Goal: Task Accomplishment & Management: Use online tool/utility

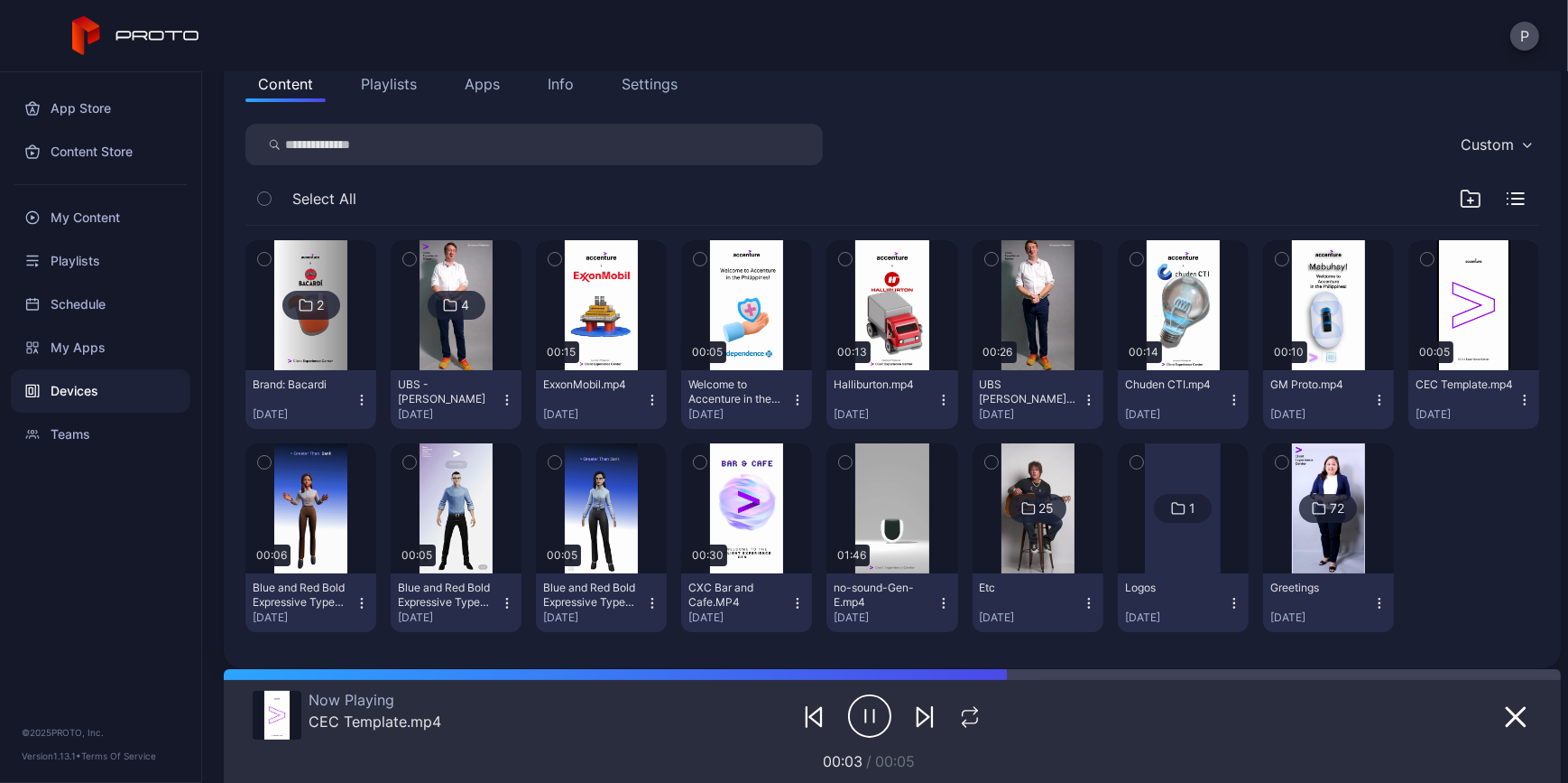
scroll to position [246, 0]
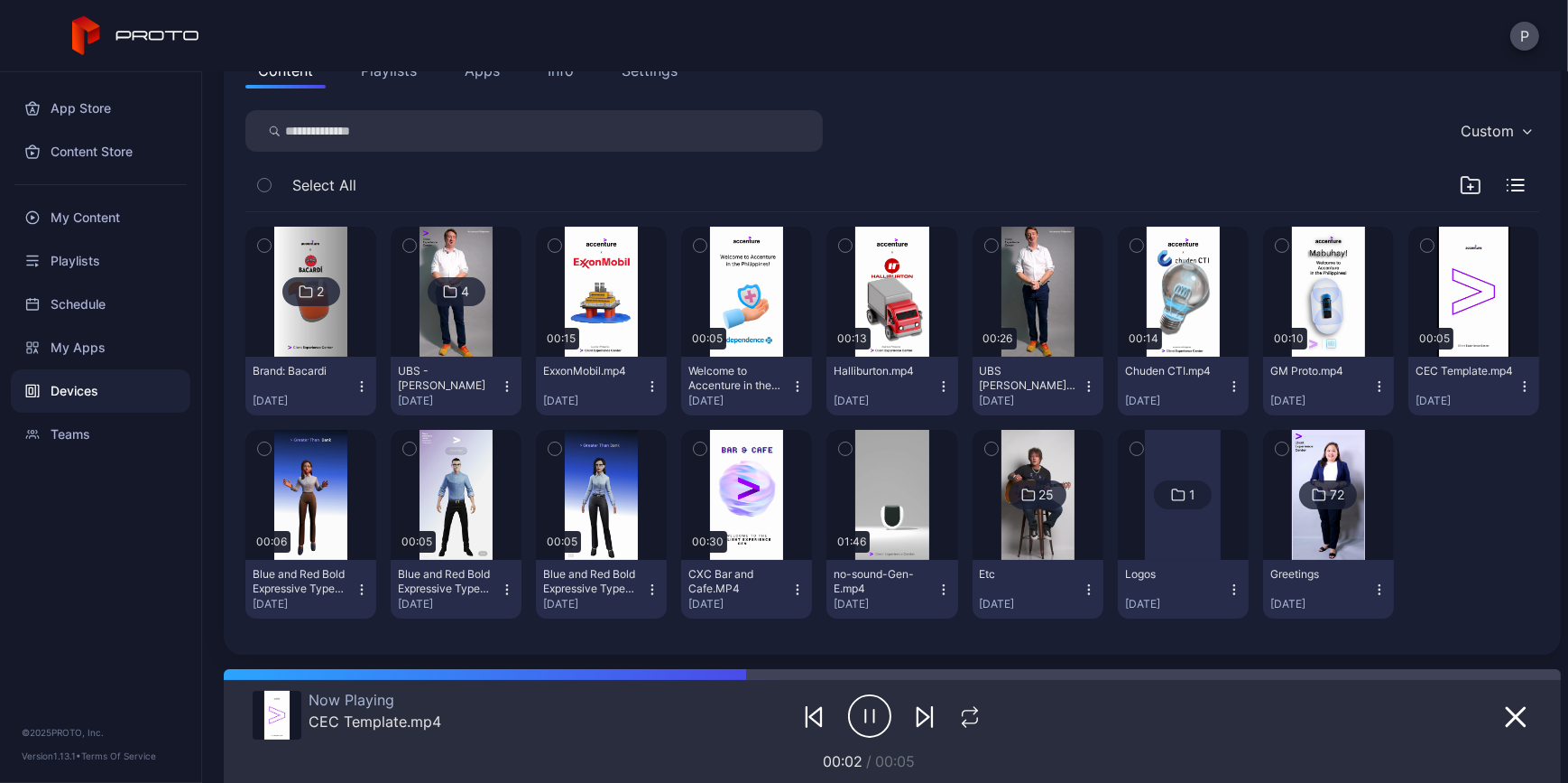
click at [260, 236] on icon "button" at bounding box center [264, 246] width 13 height 20
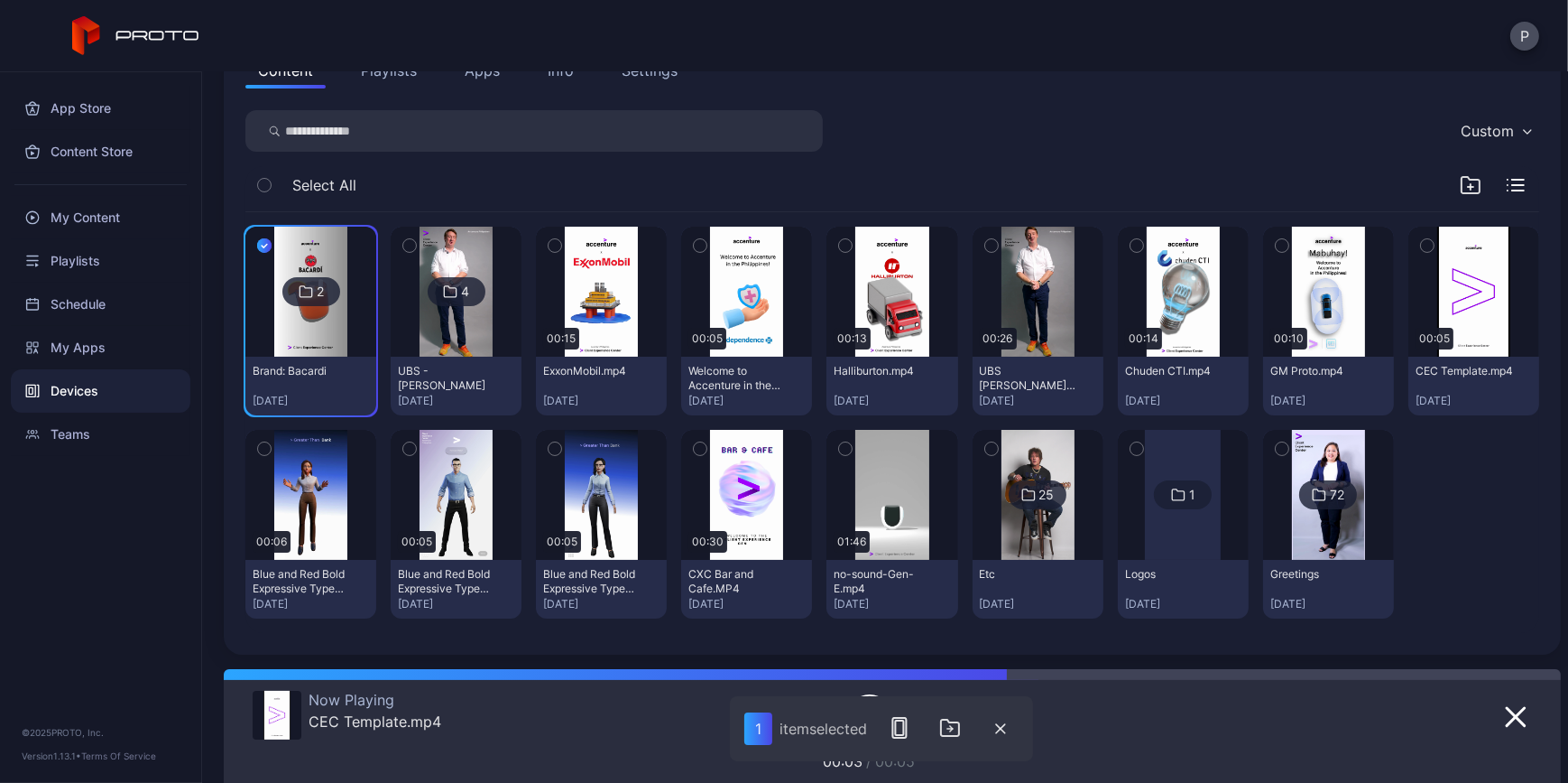
click at [417, 238] on div "button" at bounding box center [410, 245] width 14 height 14
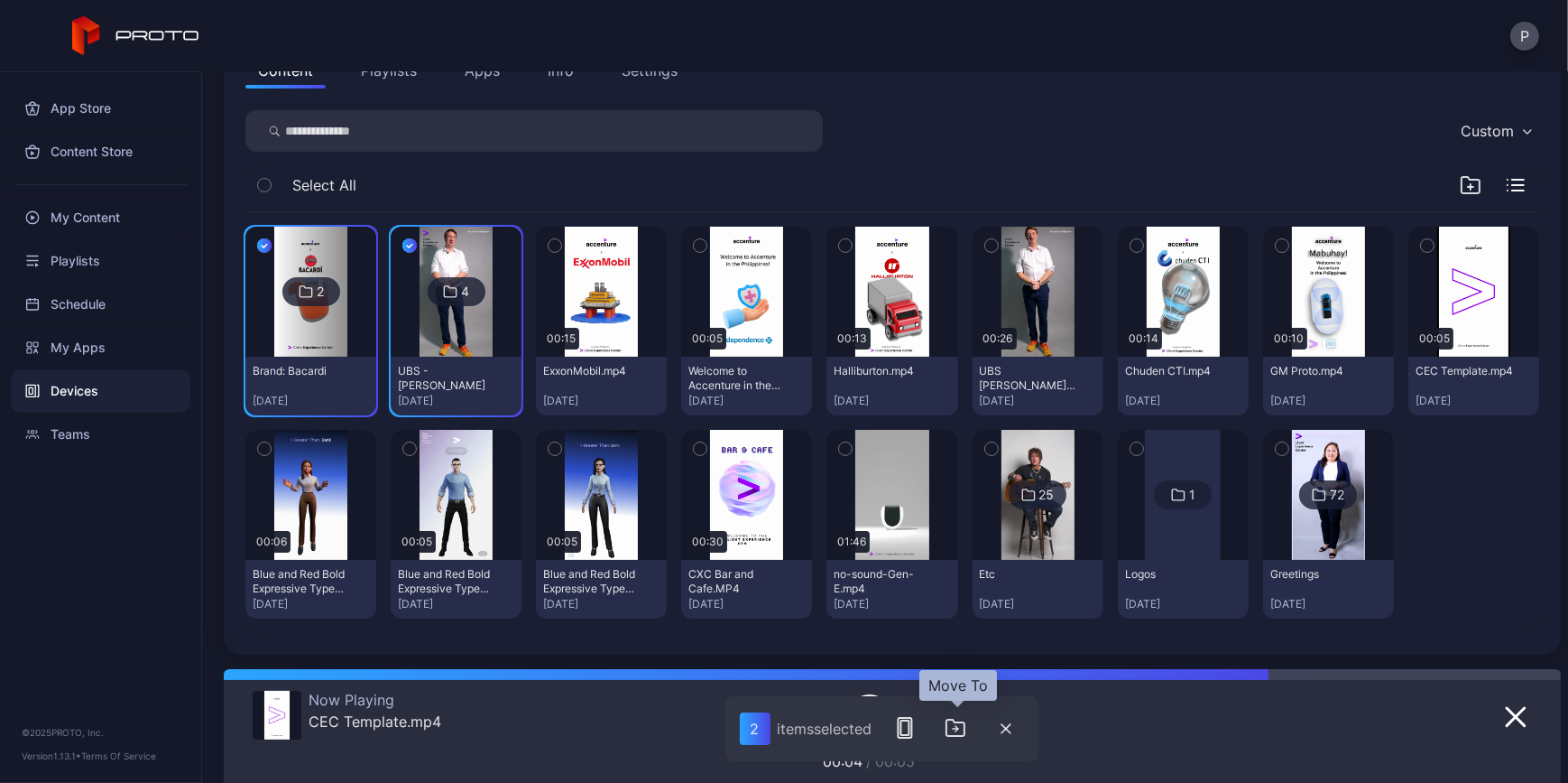
click at [964, 727] on icon "button" at bounding box center [955, 728] width 18 height 16
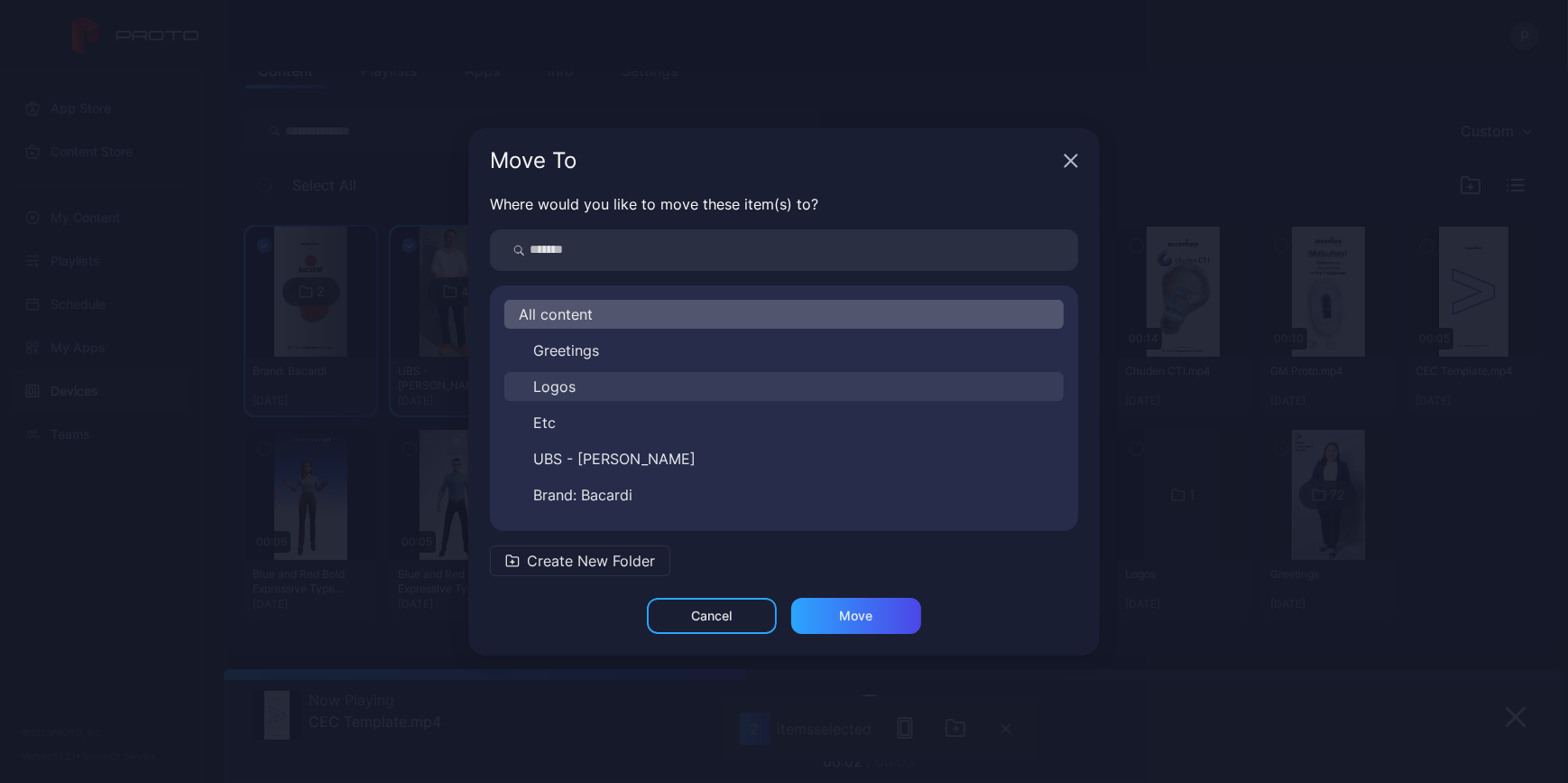
click at [648, 380] on button "Logos" at bounding box center [784, 386] width 560 height 29
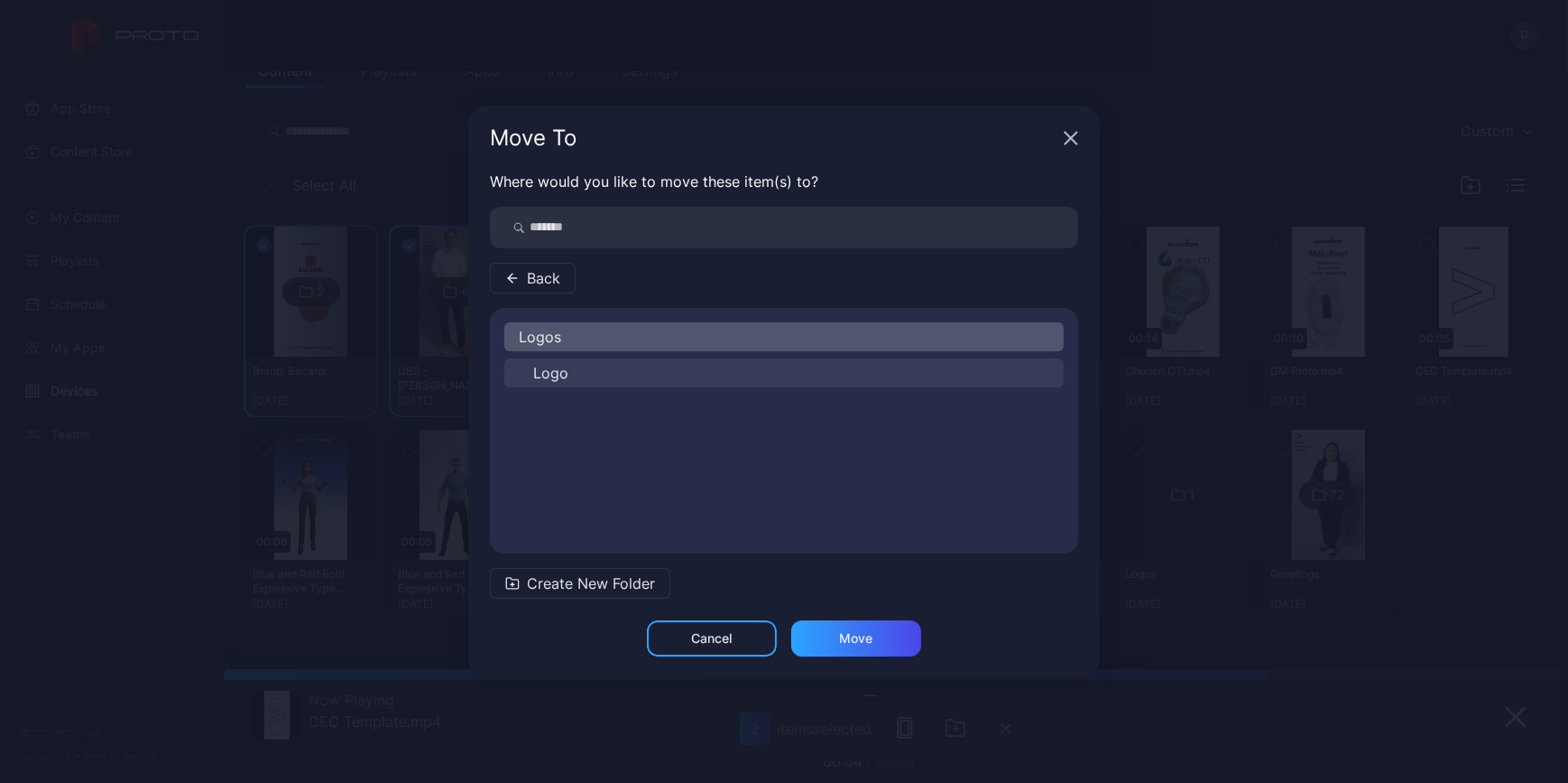
click at [582, 367] on button "Logo" at bounding box center [784, 373] width 560 height 29
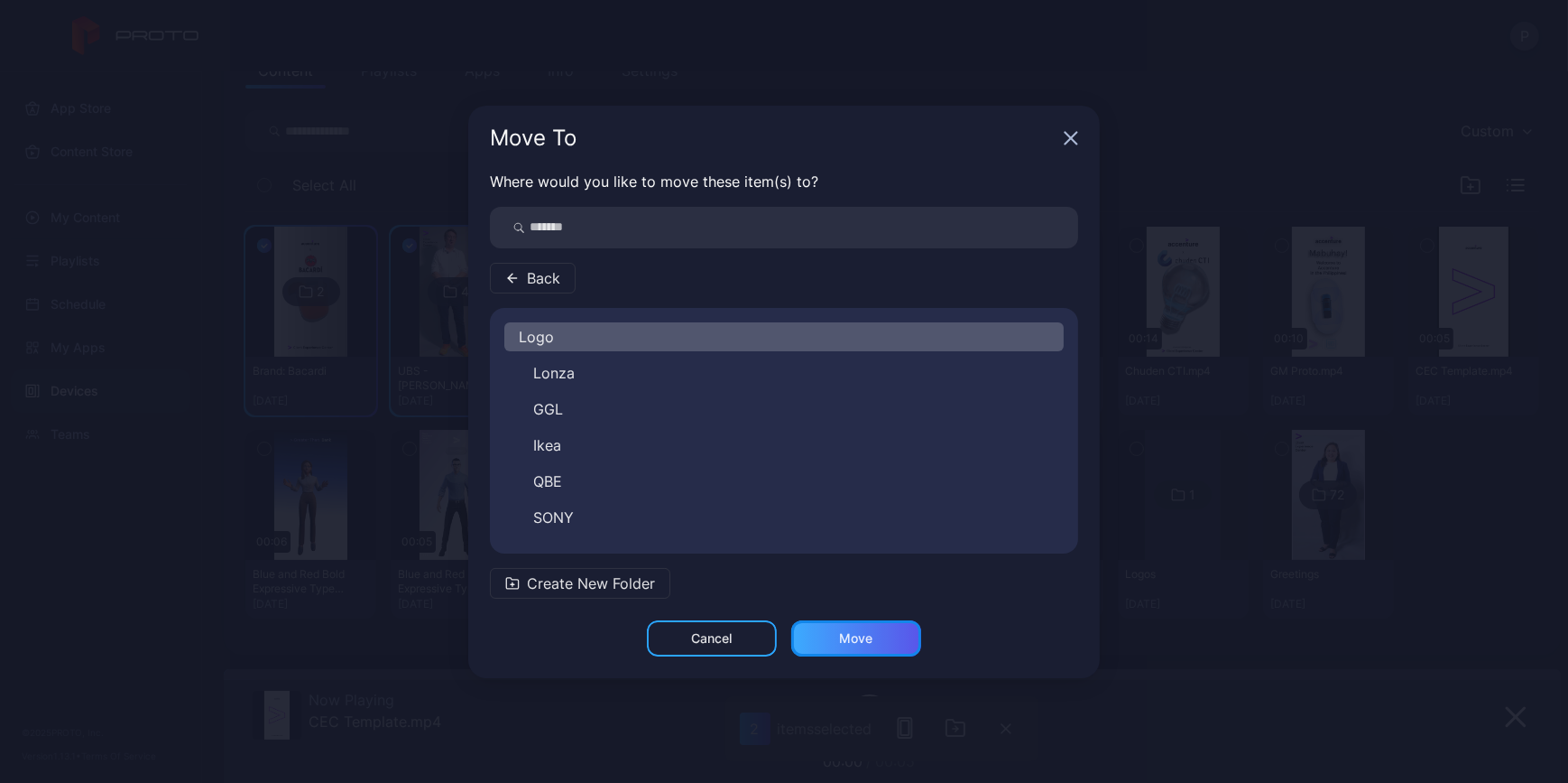
click at [858, 641] on div "Move" at bounding box center [856, 638] width 33 height 14
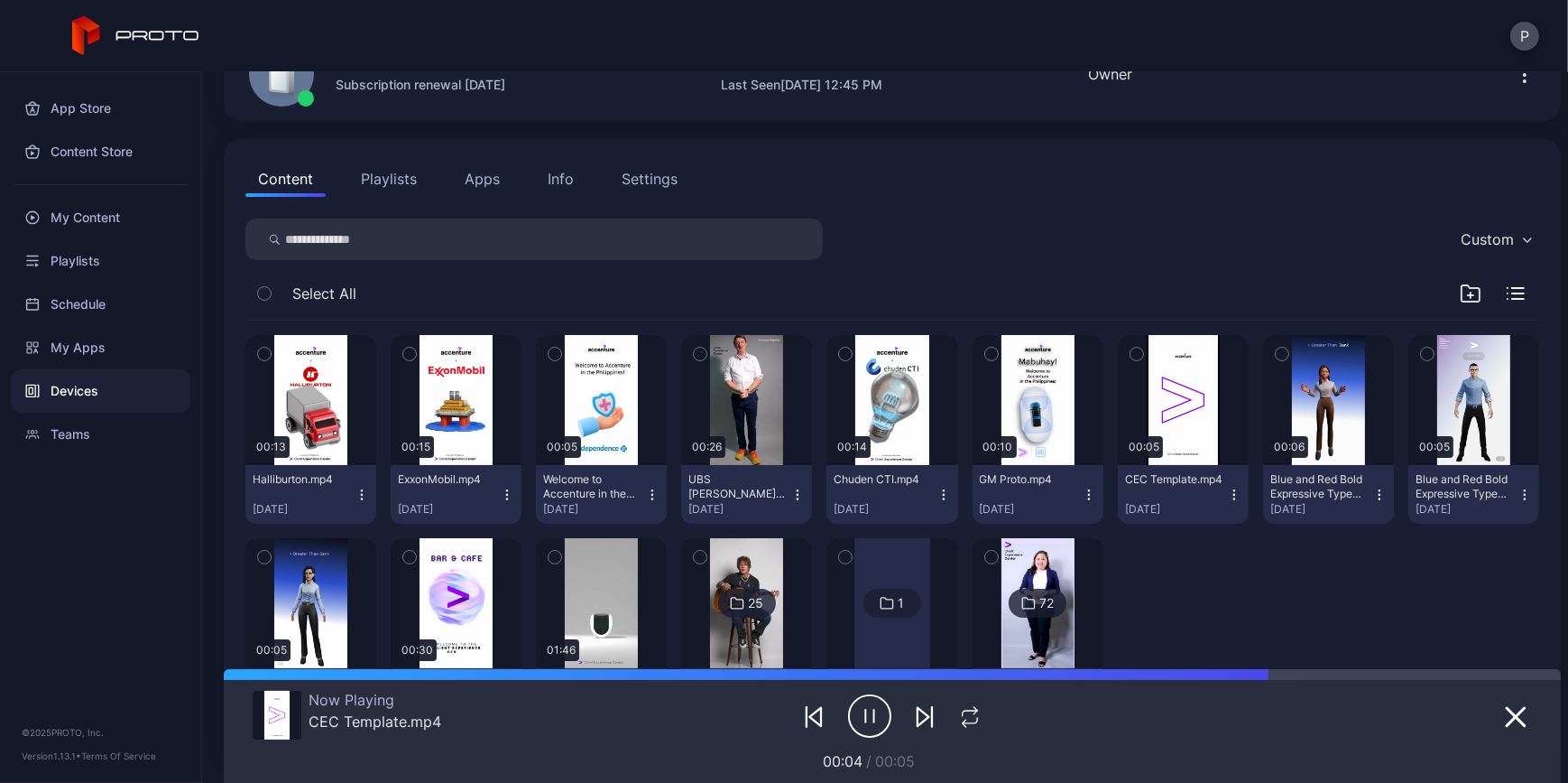
scroll to position [163, 0]
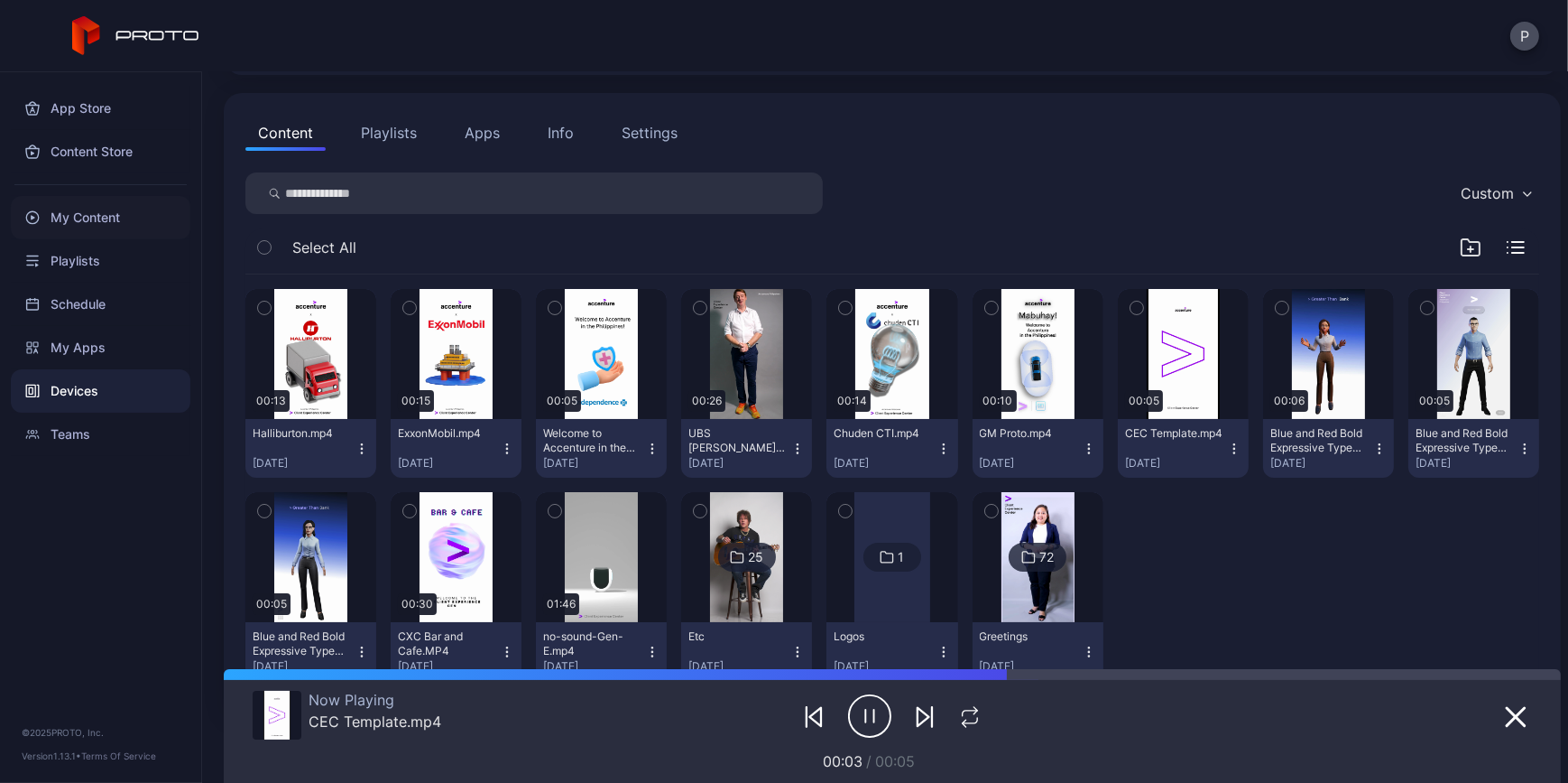
click at [112, 226] on div "My Content" at bounding box center [101, 217] width 180 height 43
